Goal: Task Accomplishment & Management: Manage account settings

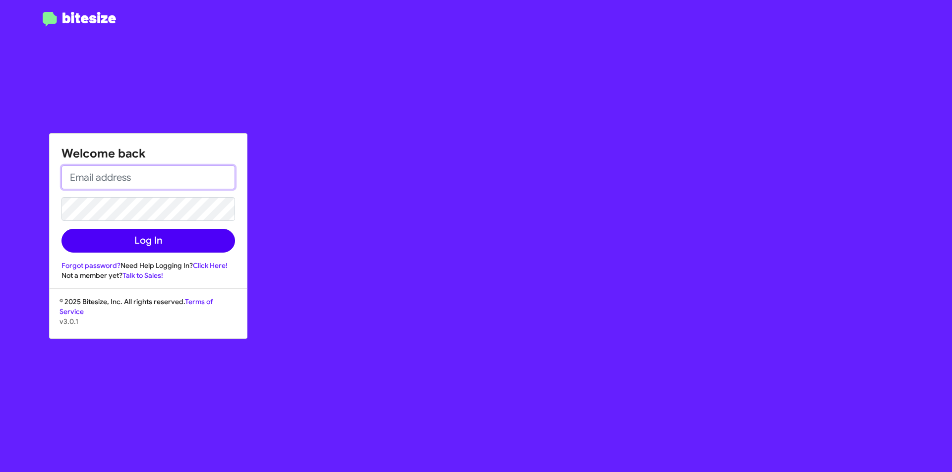
type input "[EMAIL_ADDRESS][DOMAIN_NAME]"
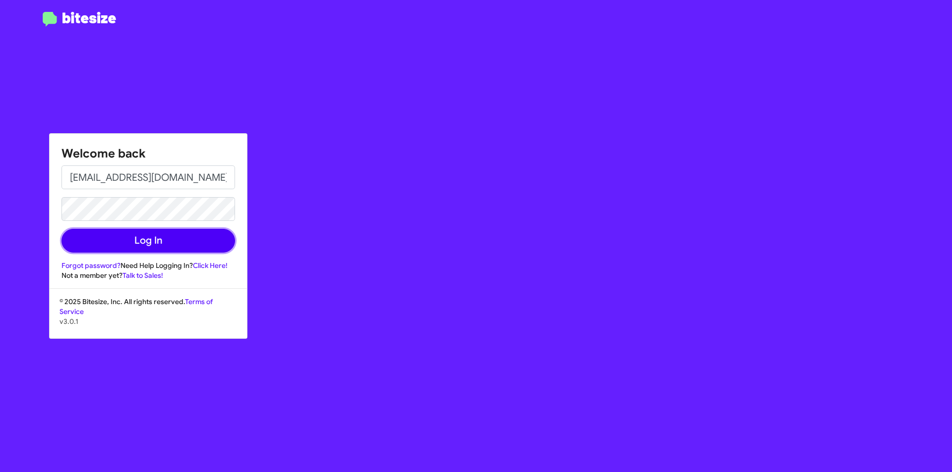
click at [179, 248] on button "Log In" at bounding box center [148, 241] width 174 height 24
